Goal: Check status: Check status

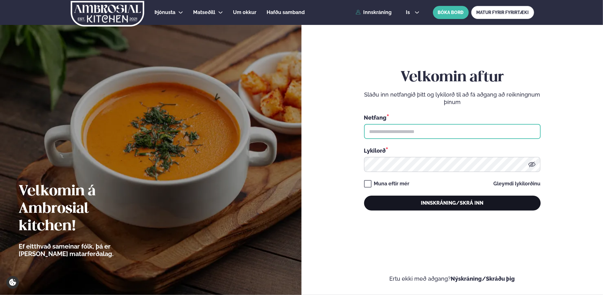
type input "**********"
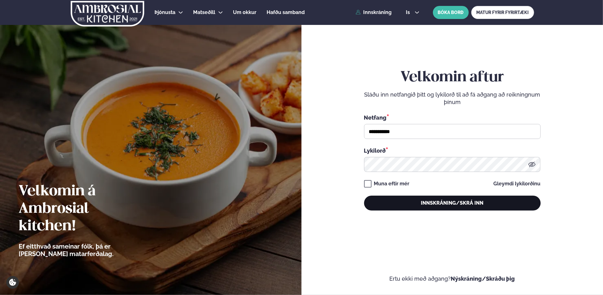
click at [462, 203] on button "Innskráning/Skrá inn" at bounding box center [452, 203] width 177 height 15
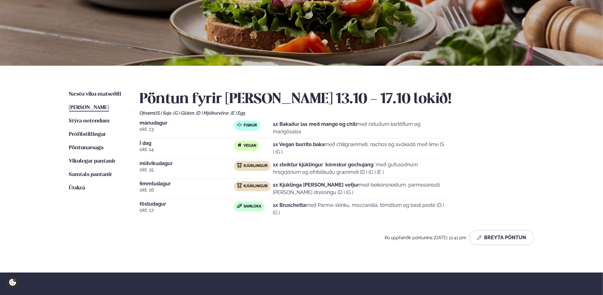
scroll to position [81, 0]
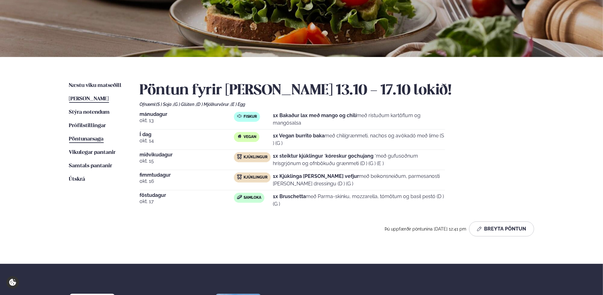
click at [86, 138] on span "Pöntunarsaga" at bounding box center [86, 138] width 35 height 5
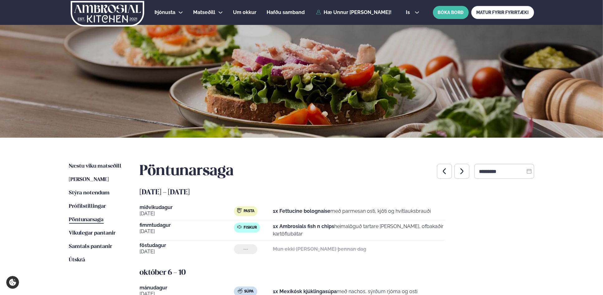
scroll to position [81, 0]
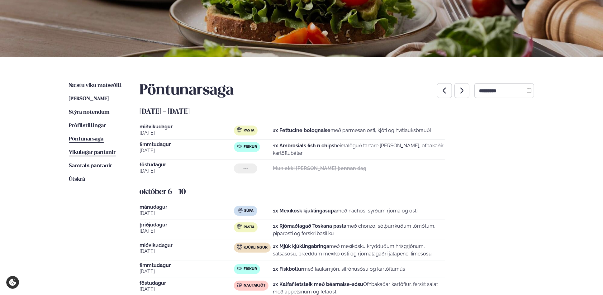
click at [108, 150] on span "Vikulegar pantanir" at bounding box center [92, 152] width 47 height 5
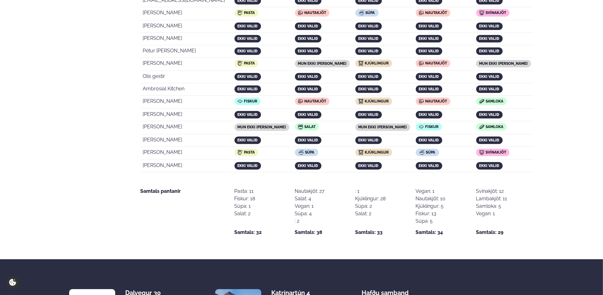
scroll to position [1224, 0]
